Goal: Navigation & Orientation: Find specific page/section

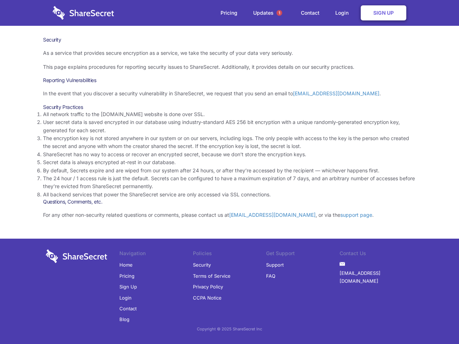
click at [230, 172] on li "By default, Secrets expire and are wiped from our system after 24 hours, or aft…" at bounding box center [229, 171] width 373 height 8
click at [280, 13] on span "1" at bounding box center [280, 13] width 6 height 6
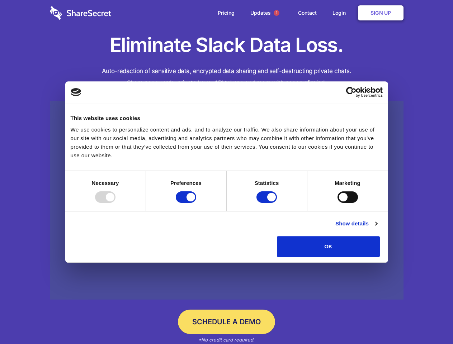
click at [116, 203] on div at bounding box center [105, 197] width 20 height 11
click at [196, 203] on input "Preferences" at bounding box center [186, 197] width 20 height 11
checkbox input "false"
click at [268, 203] on input "Statistics" at bounding box center [267, 197] width 20 height 11
checkbox input "false"
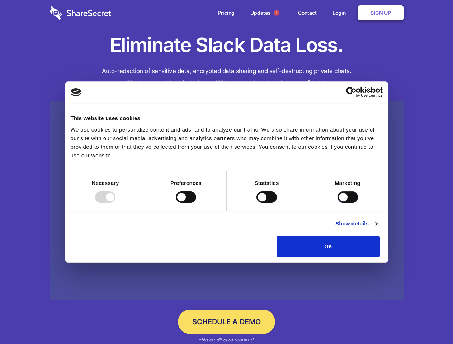
click at [338, 203] on input "Marketing" at bounding box center [348, 197] width 20 height 11
checkbox input "true"
click at [377, 228] on link "Show details" at bounding box center [357, 224] width 42 height 9
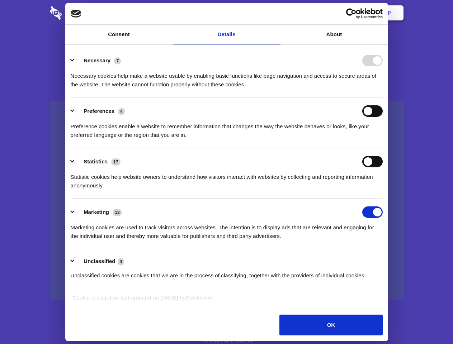
click at [383, 98] on li "Necessary 7 Necessary cookies help make a website usable by enabling basic func…" at bounding box center [227, 72] width 312 height 51
click at [276, 13] on span "1" at bounding box center [277, 13] width 6 height 6
